Goal: Information Seeking & Learning: Check status

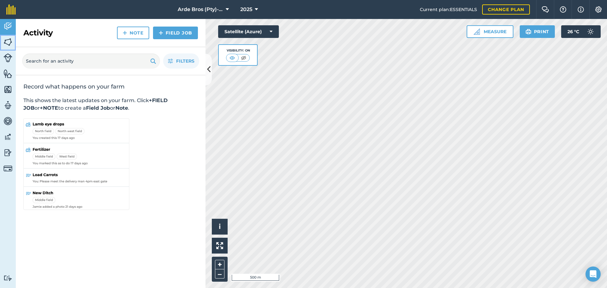
click at [9, 41] on img at bounding box center [7, 41] width 9 height 9
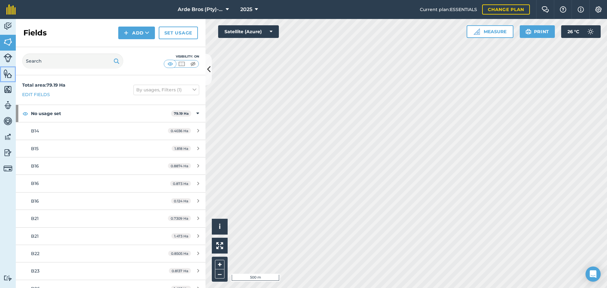
click at [6, 76] on img at bounding box center [7, 73] width 9 height 9
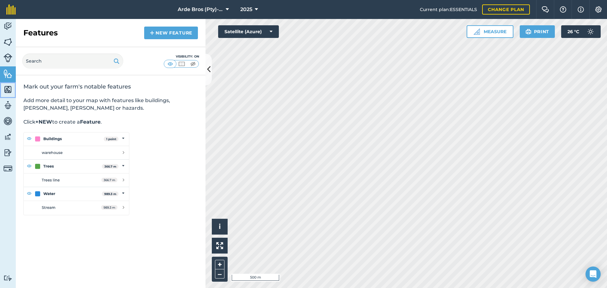
click at [9, 90] on img at bounding box center [7, 89] width 9 height 9
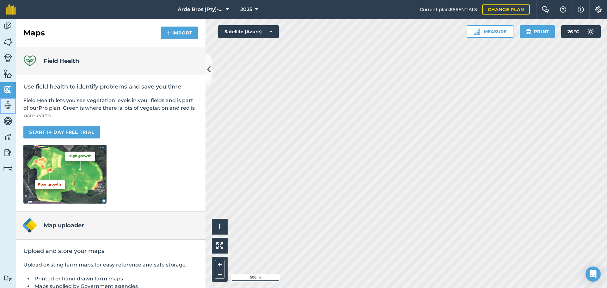
click at [7, 107] on img at bounding box center [7, 105] width 9 height 9
select select "MEMBER"
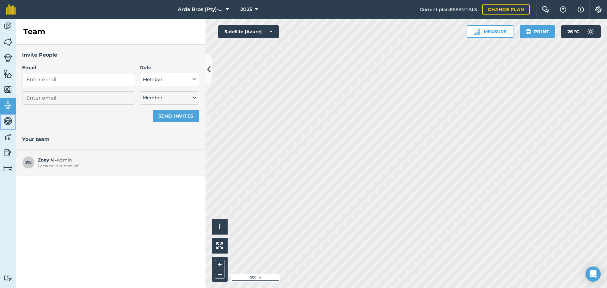
click at [7, 121] on img at bounding box center [7, 120] width 9 height 9
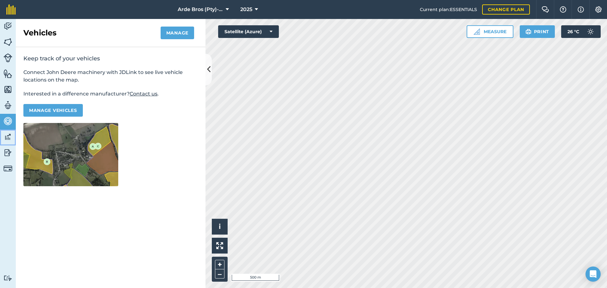
click at [6, 136] on img at bounding box center [7, 136] width 9 height 9
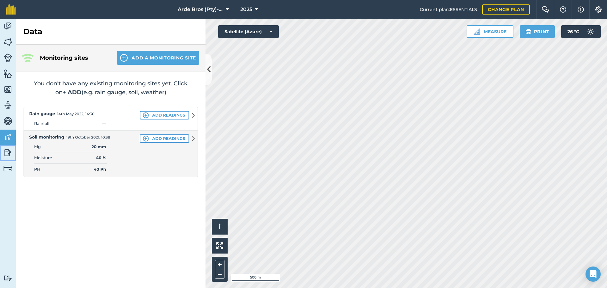
click at [6, 151] on img at bounding box center [7, 152] width 9 height 9
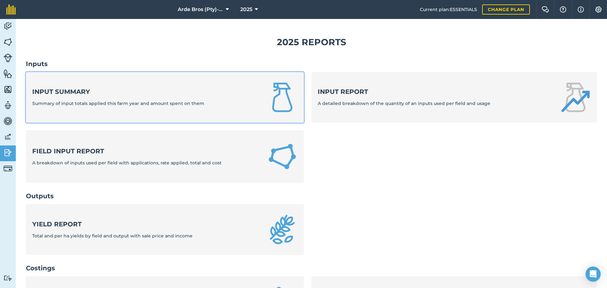
click at [79, 97] on div "Input summary Summary of input totals applied this farm year and amount spent o…" at bounding box center [118, 97] width 172 height 20
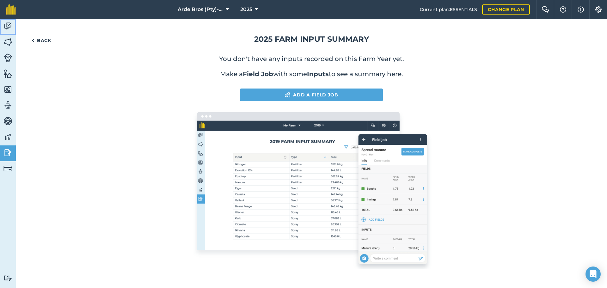
click at [6, 28] on img at bounding box center [7, 25] width 9 height 9
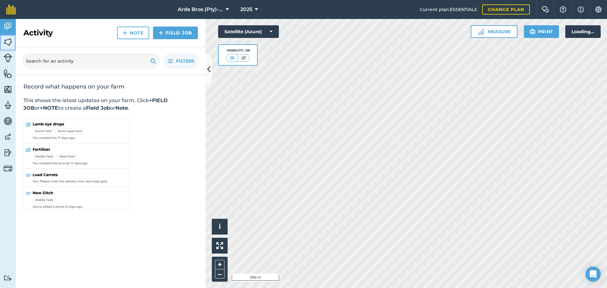
click at [10, 40] on img at bounding box center [7, 41] width 9 height 9
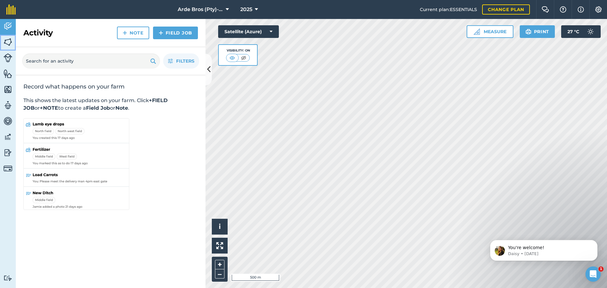
click at [9, 41] on img at bounding box center [7, 41] width 9 height 9
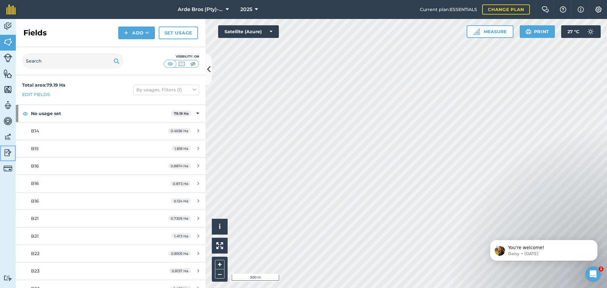
click at [7, 153] on img at bounding box center [7, 152] width 9 height 9
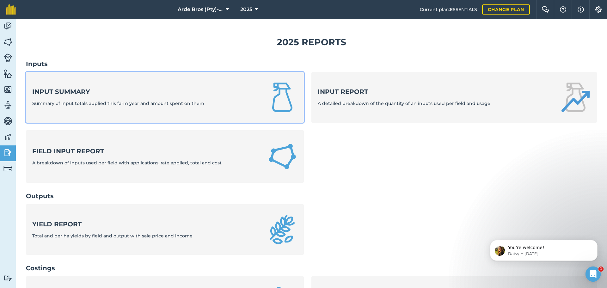
click at [78, 100] on div "Input summary Summary of input totals applied this farm year and amount spent o…" at bounding box center [118, 97] width 172 height 20
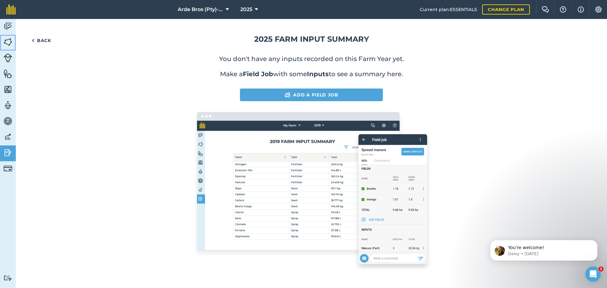
click at [4, 42] on img at bounding box center [7, 41] width 9 height 9
